Goal: Task Accomplishment & Management: Use online tool/utility

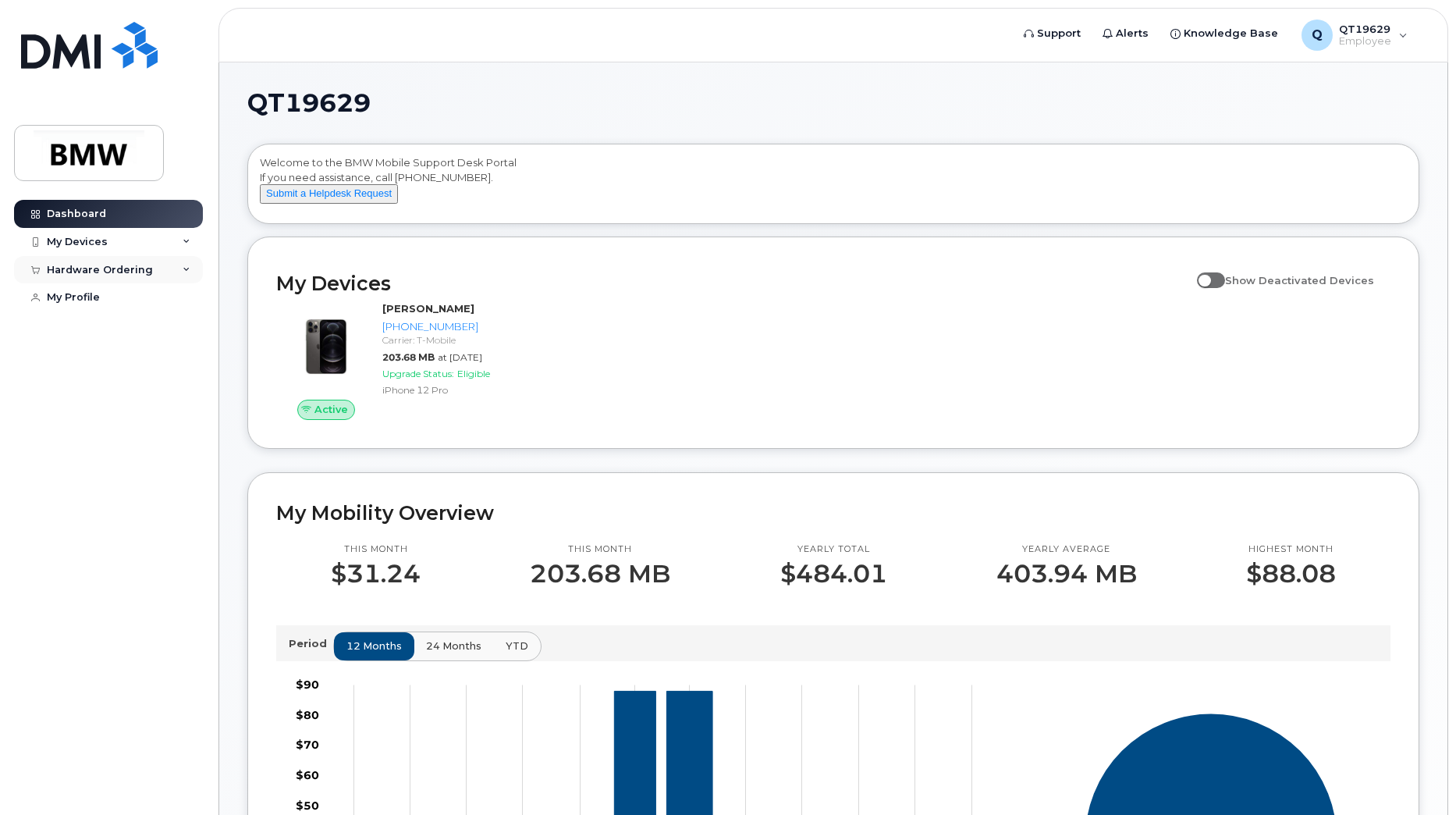
click at [123, 272] on div "Hardware Ordering" at bounding box center [100, 269] width 106 height 13
click at [96, 299] on div "New Order" at bounding box center [84, 298] width 59 height 14
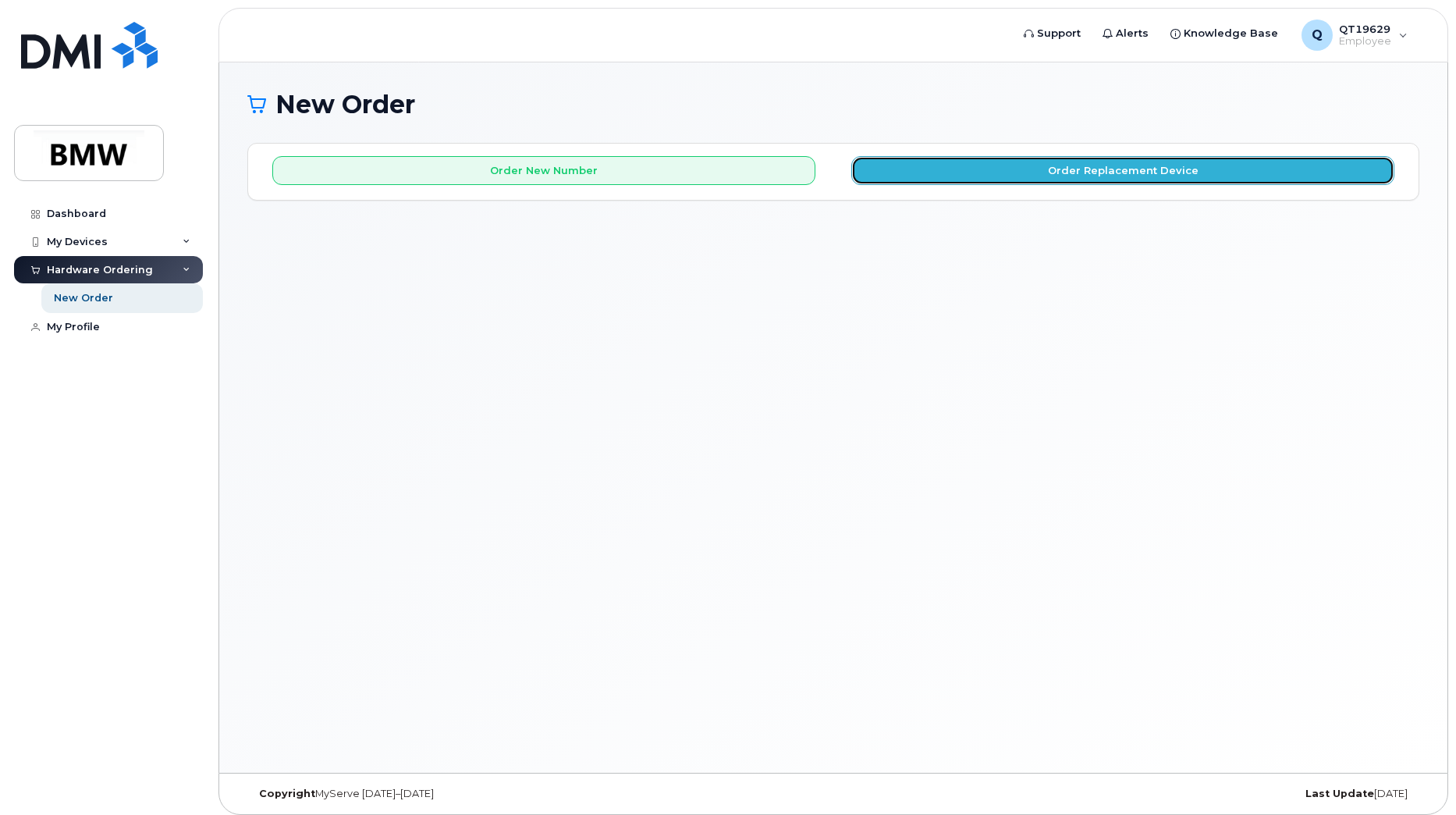
click at [1007, 171] on button "Order Replacement Device" at bounding box center [1122, 171] width 543 height 29
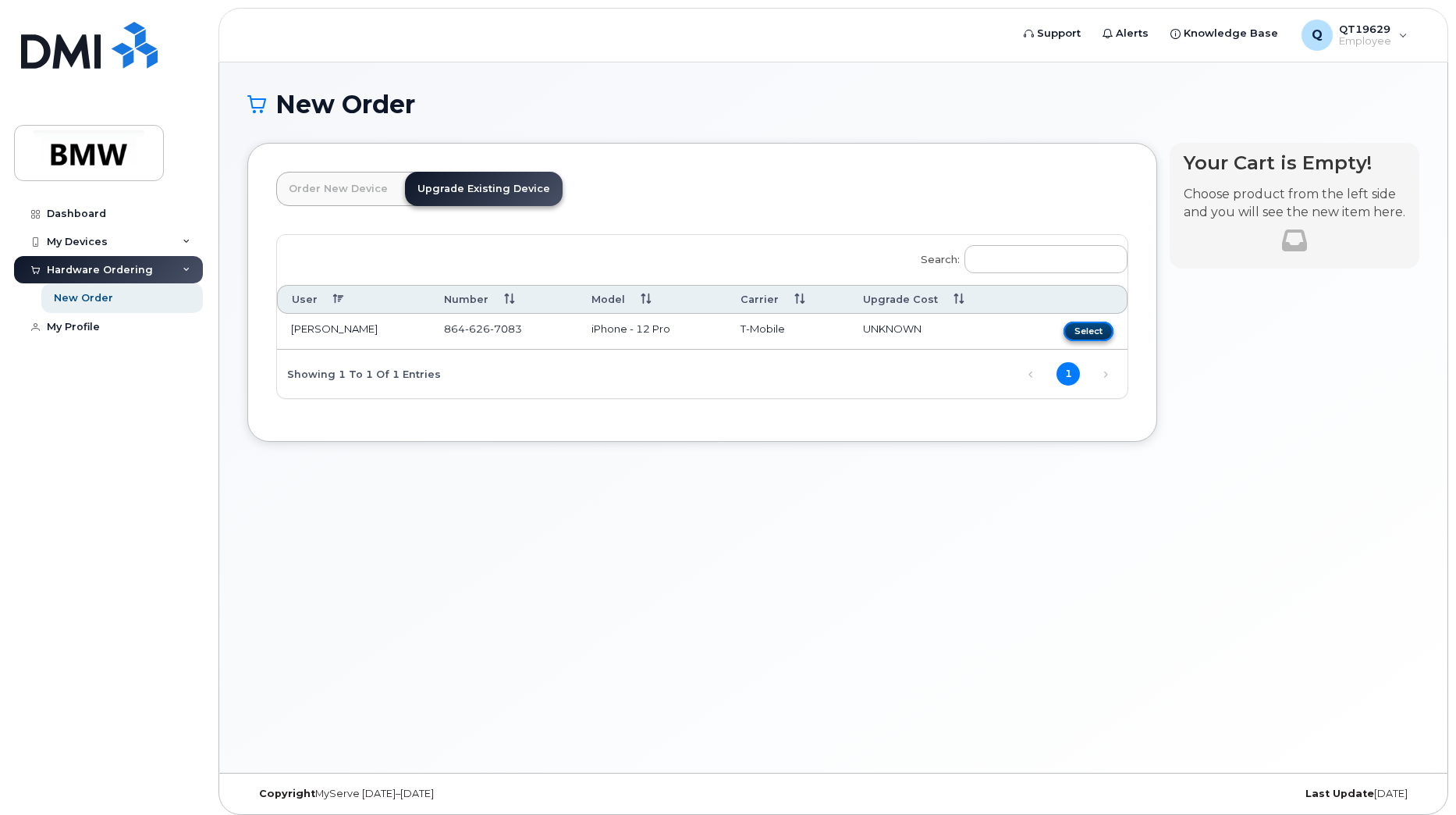
click at [1095, 332] on button "Select" at bounding box center [1088, 331] width 50 height 19
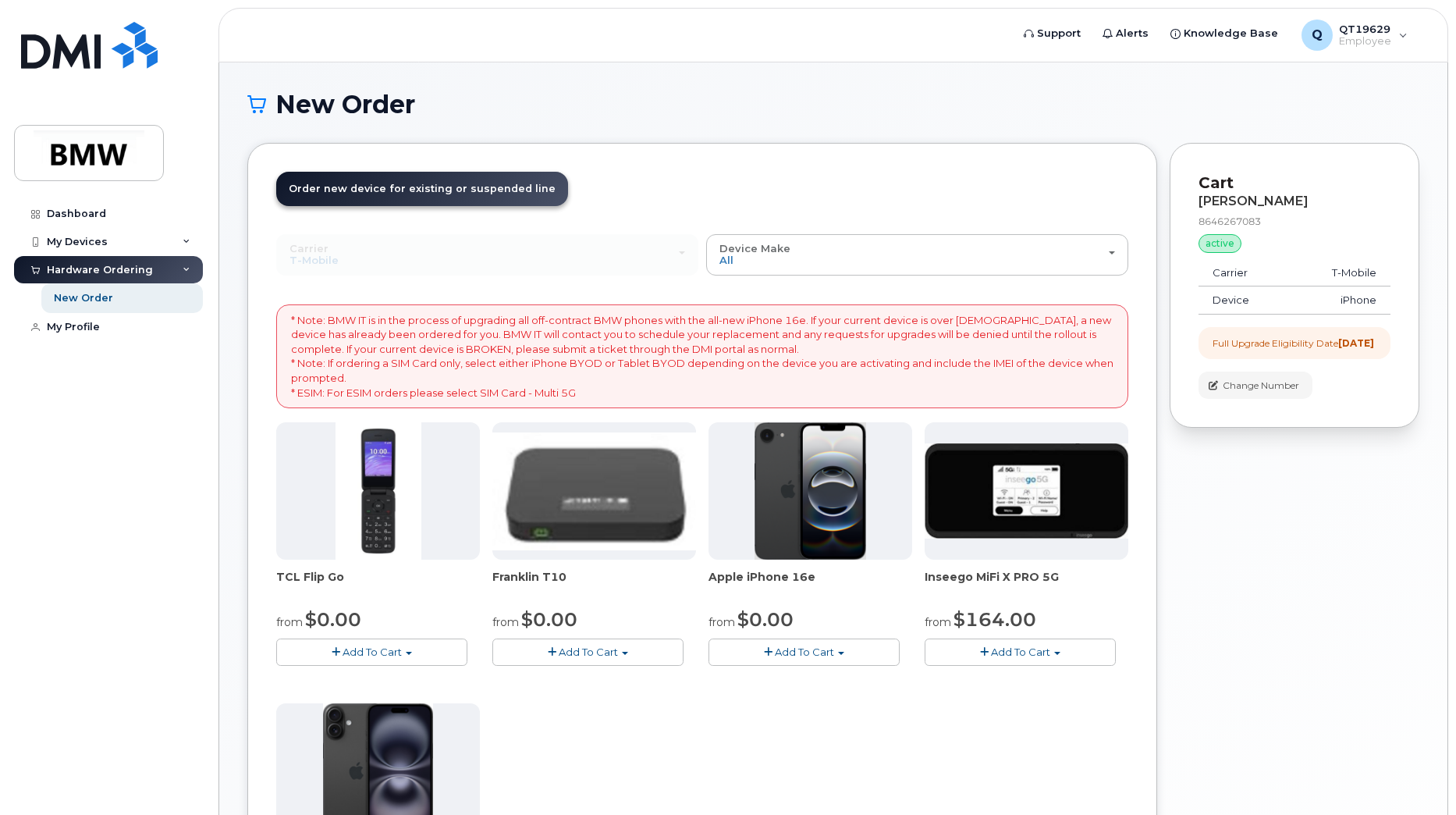
click at [687, 182] on header "Order New Device Upgrade Existing Device Order new device and new line Order ne…" at bounding box center [702, 203] width 852 height 62
